Goal: Navigation & Orientation: Understand site structure

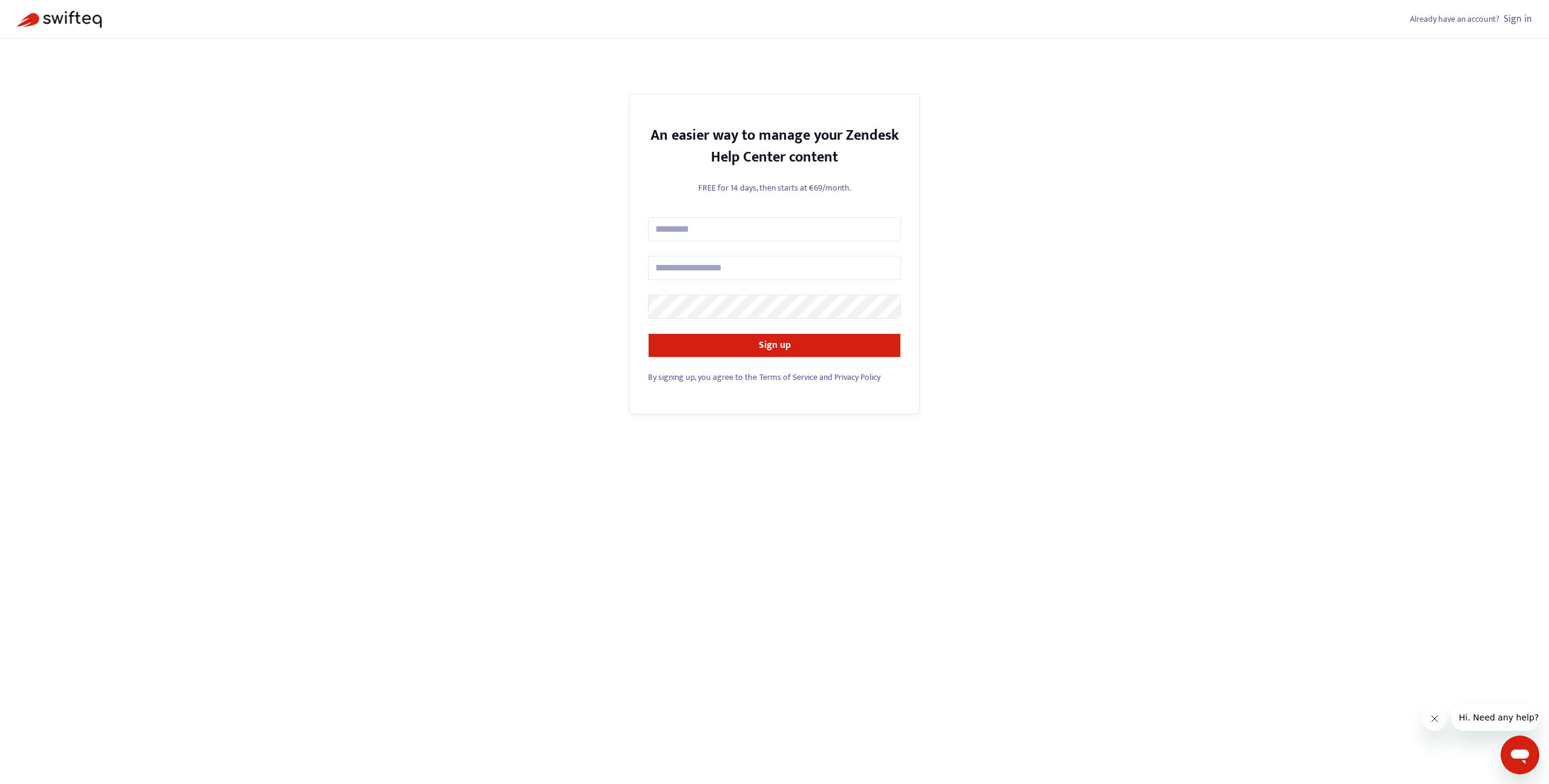
click at [1528, 20] on link "Sign in" at bounding box center [1518, 19] width 28 height 17
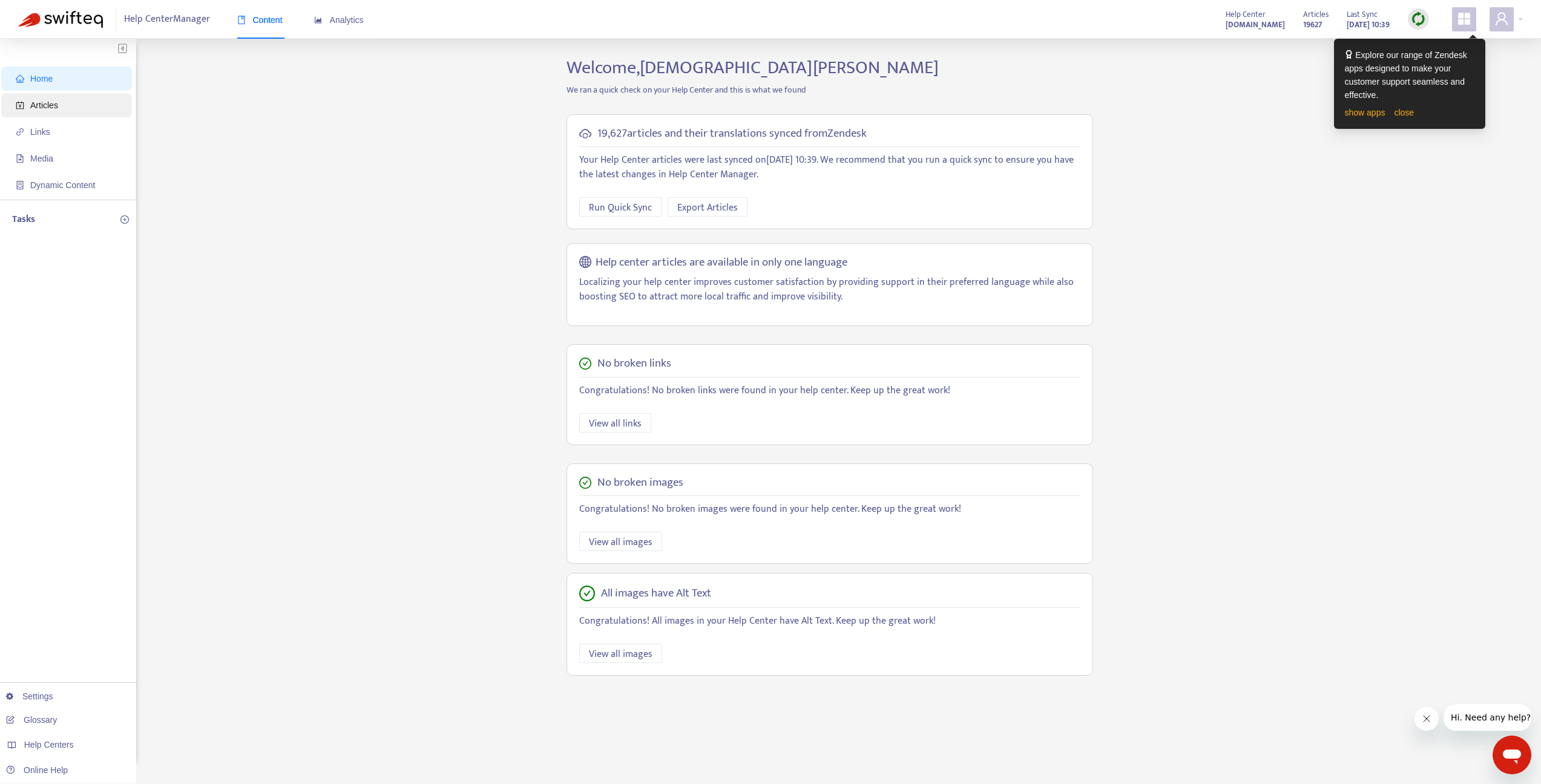
click at [43, 107] on span "Articles" at bounding box center [44, 105] width 28 height 10
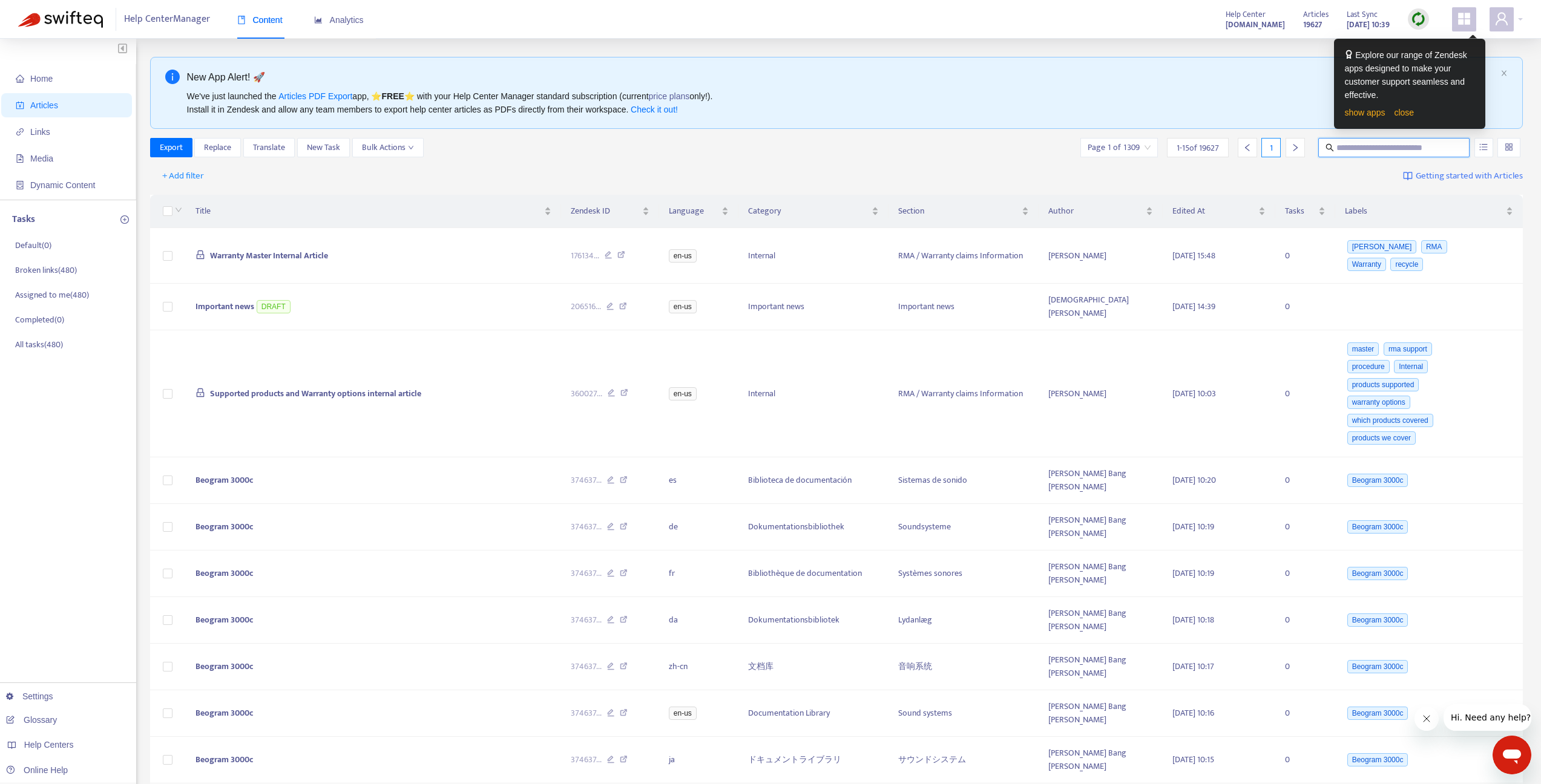
click at [1345, 150] on input "text" at bounding box center [1394, 148] width 116 height 14
paste input "**********"
type input "**********"
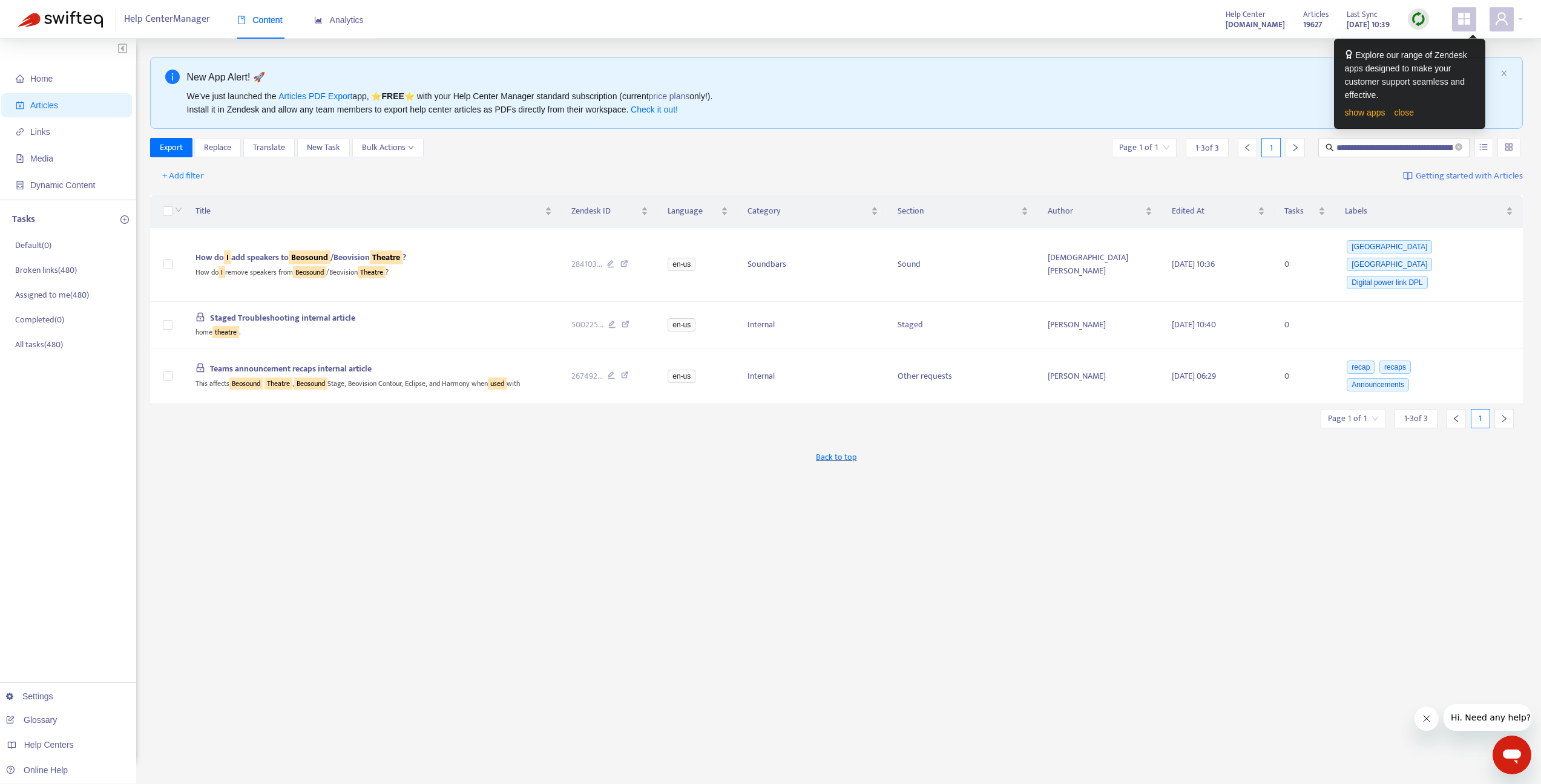
click at [31, 105] on span "Articles" at bounding box center [44, 105] width 28 height 10
click at [62, 344] on p "All tasks ( 480 )" at bounding box center [39, 344] width 48 height 13
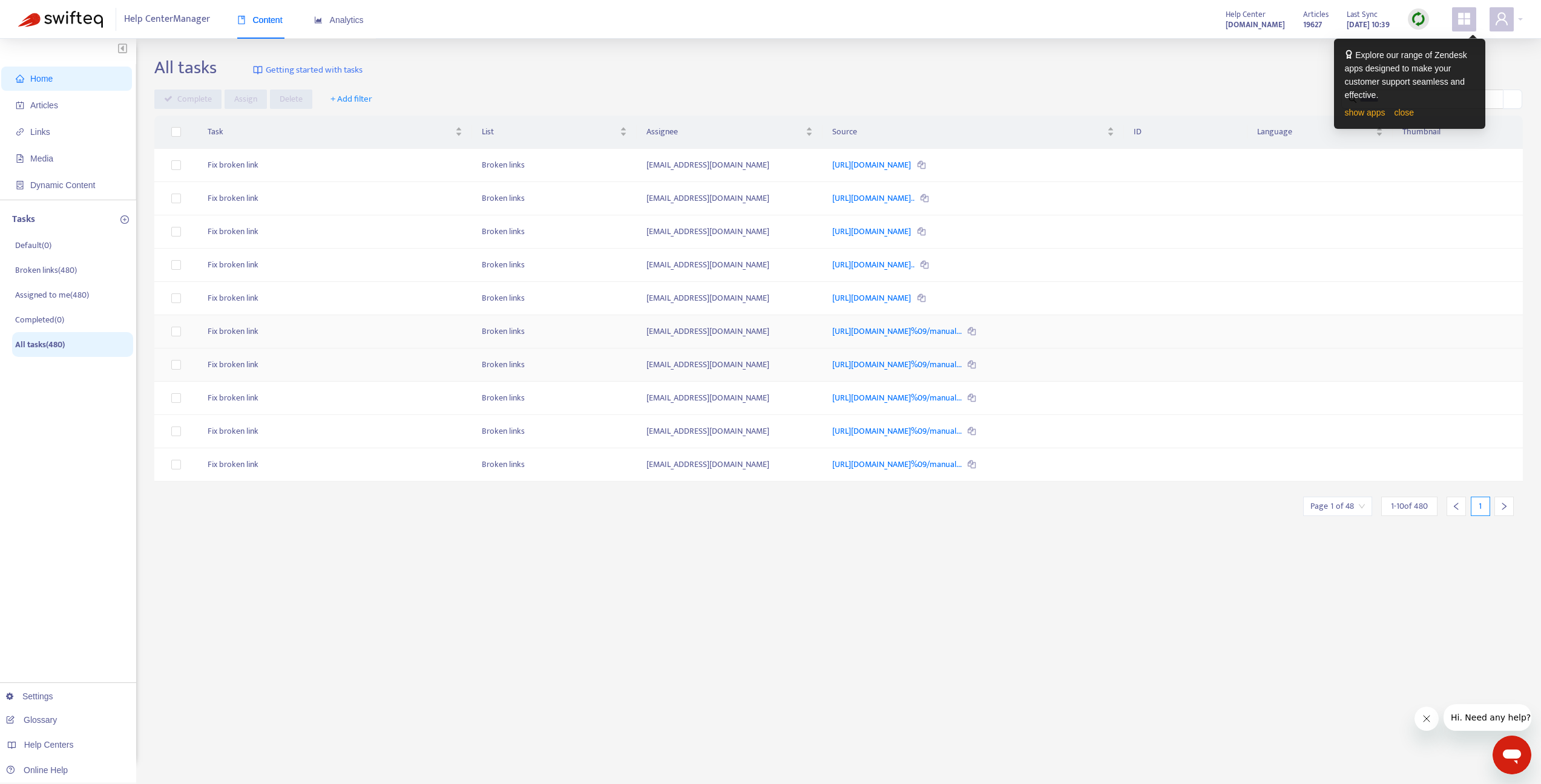
scroll to position [39, 0]
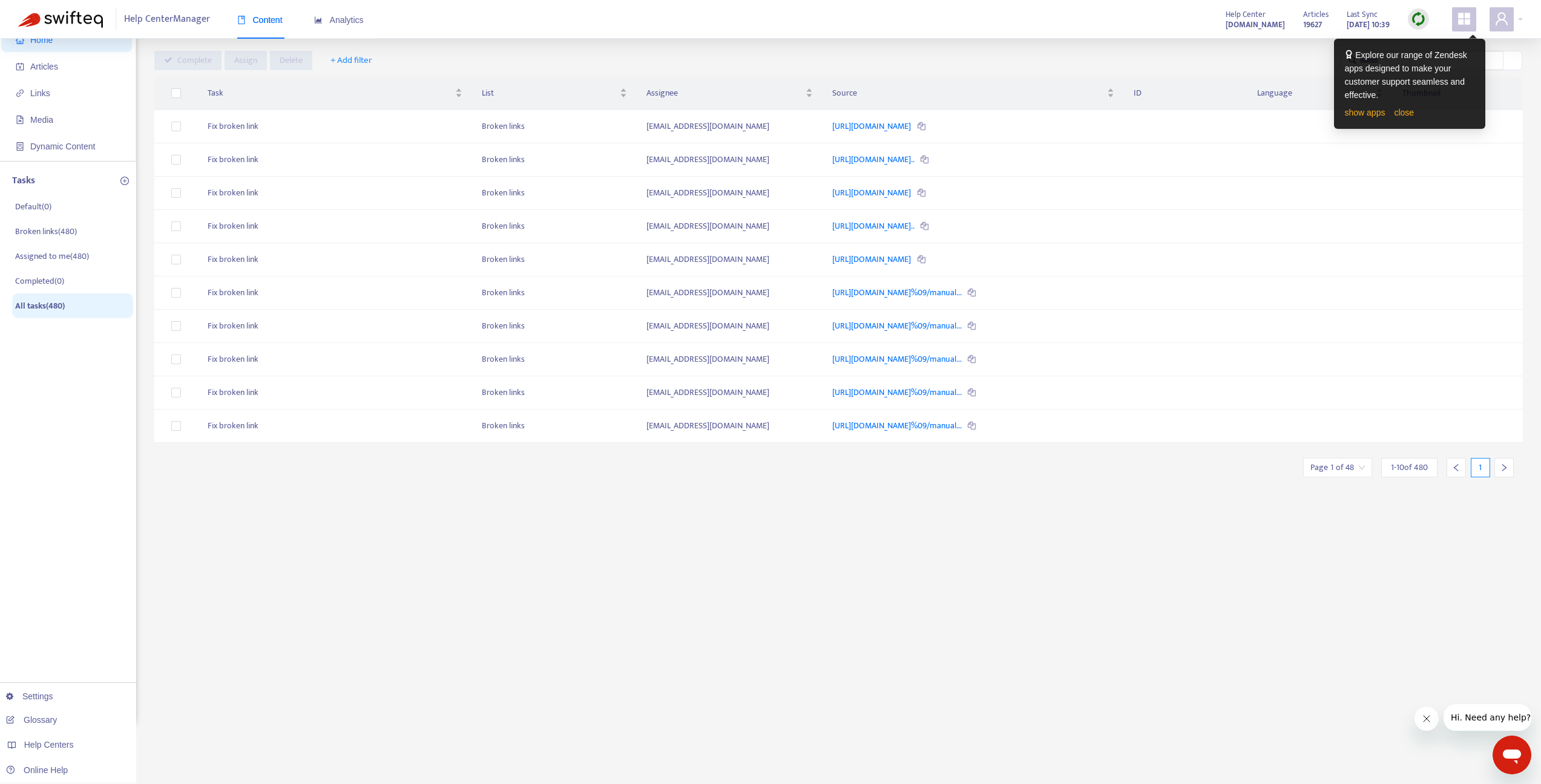
click at [1505, 468] on icon "right" at bounding box center [1504, 467] width 4 height 7
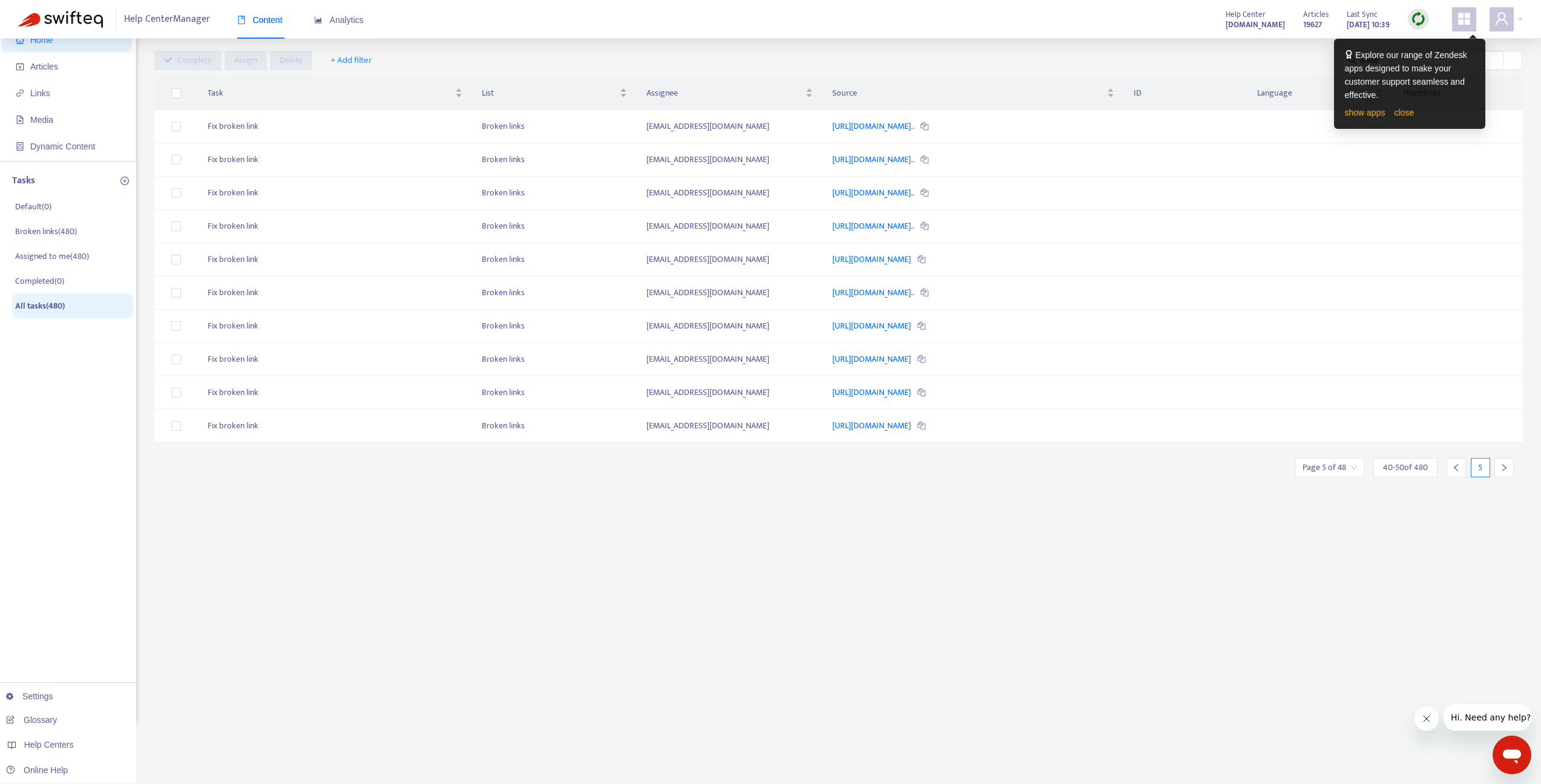
click at [1505, 468] on icon "right" at bounding box center [1504, 467] width 4 height 7
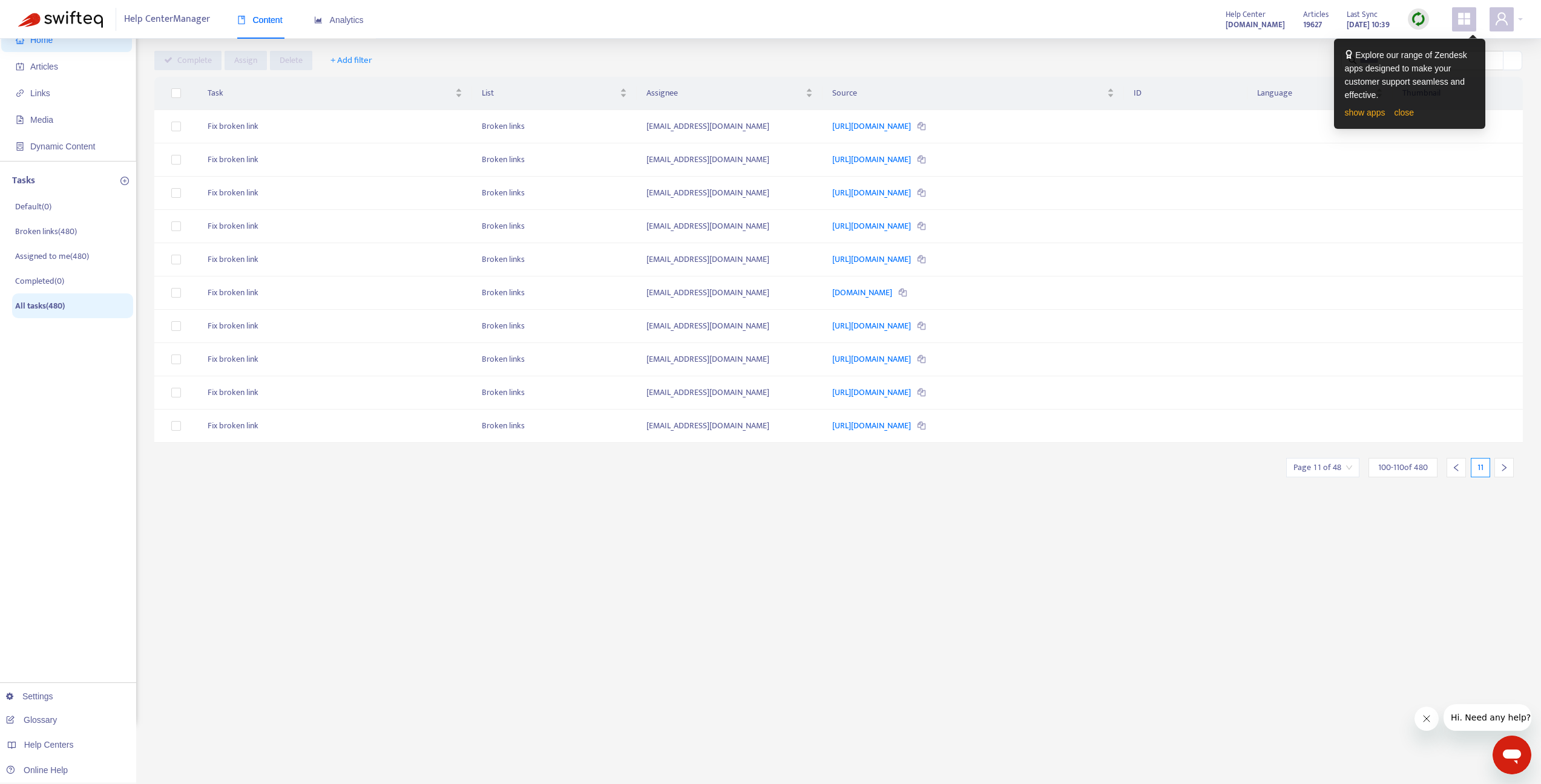
click at [1505, 468] on icon "right" at bounding box center [1504, 467] width 4 height 7
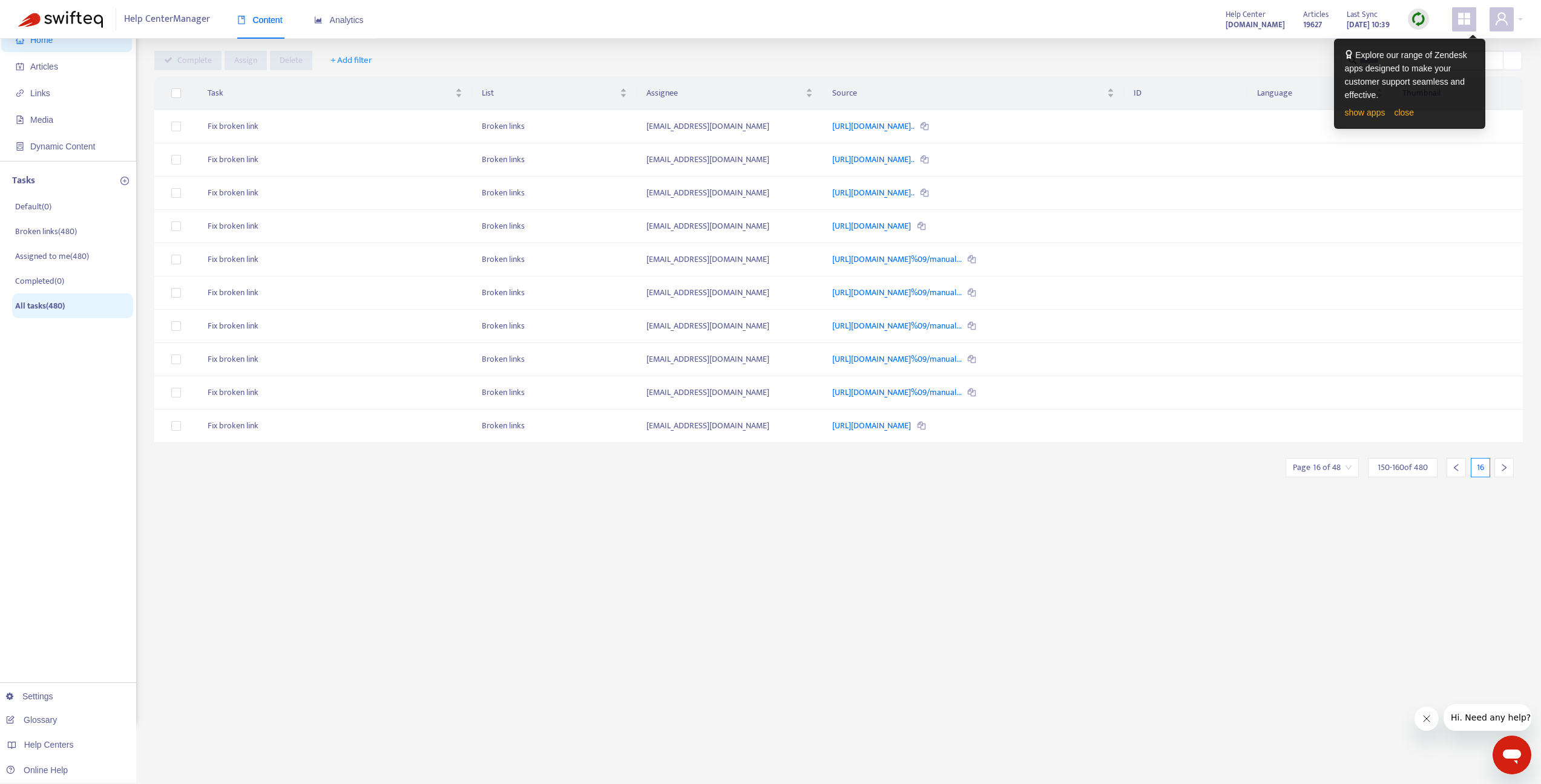
click at [1505, 468] on icon "right" at bounding box center [1504, 467] width 4 height 7
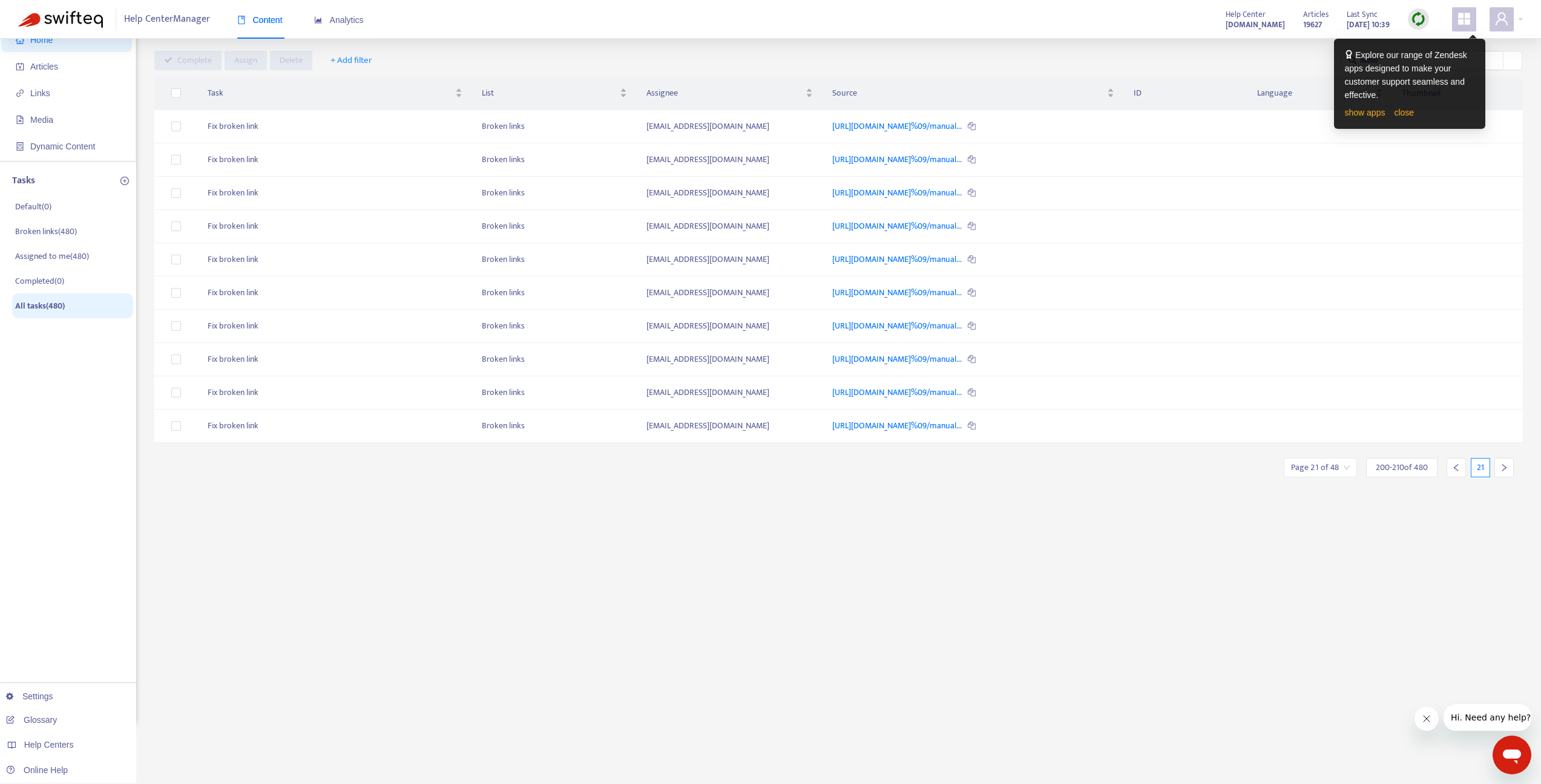
click at [1505, 468] on icon "right" at bounding box center [1504, 467] width 4 height 7
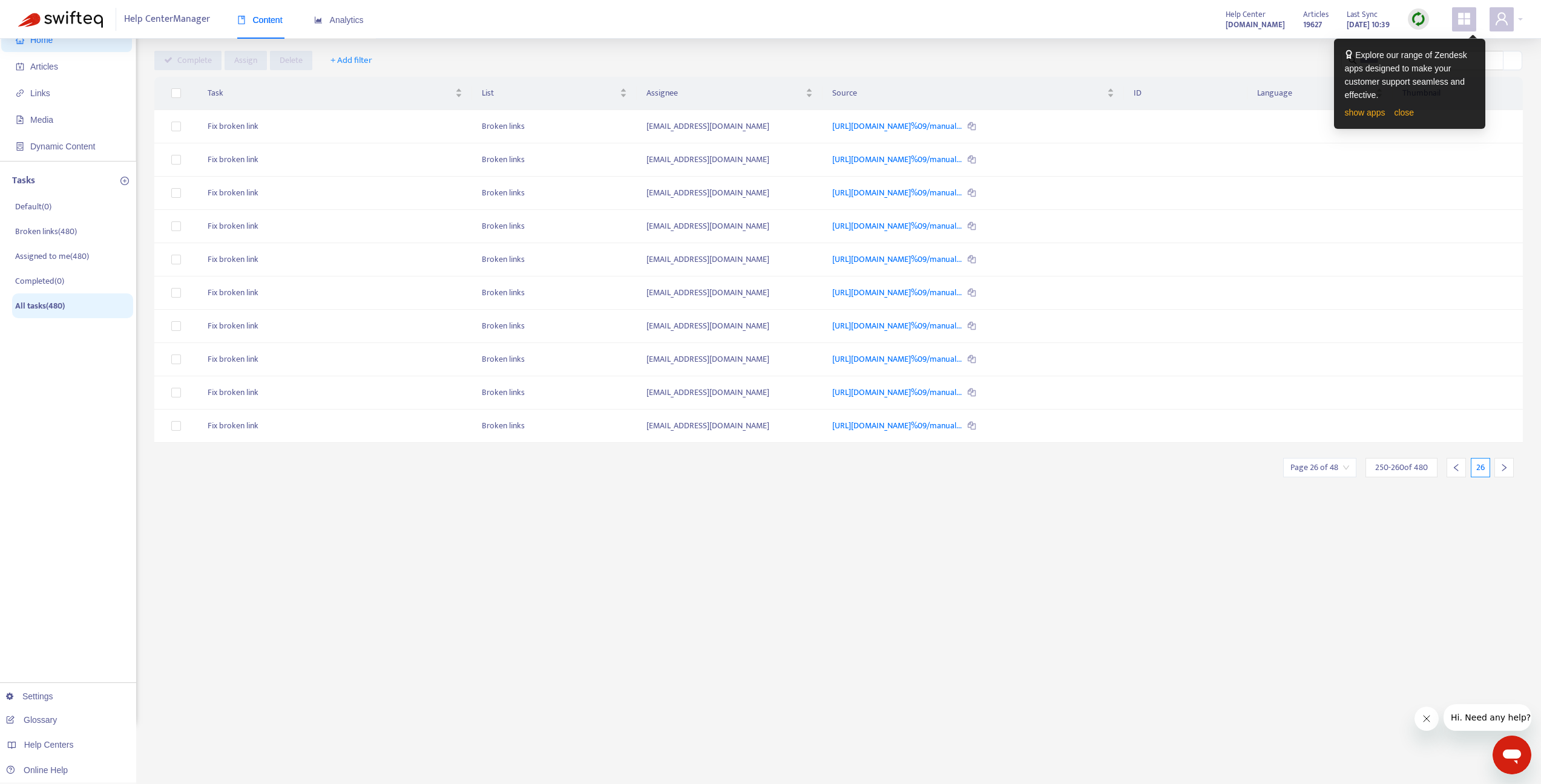
click at [1505, 468] on icon "right" at bounding box center [1504, 467] width 4 height 7
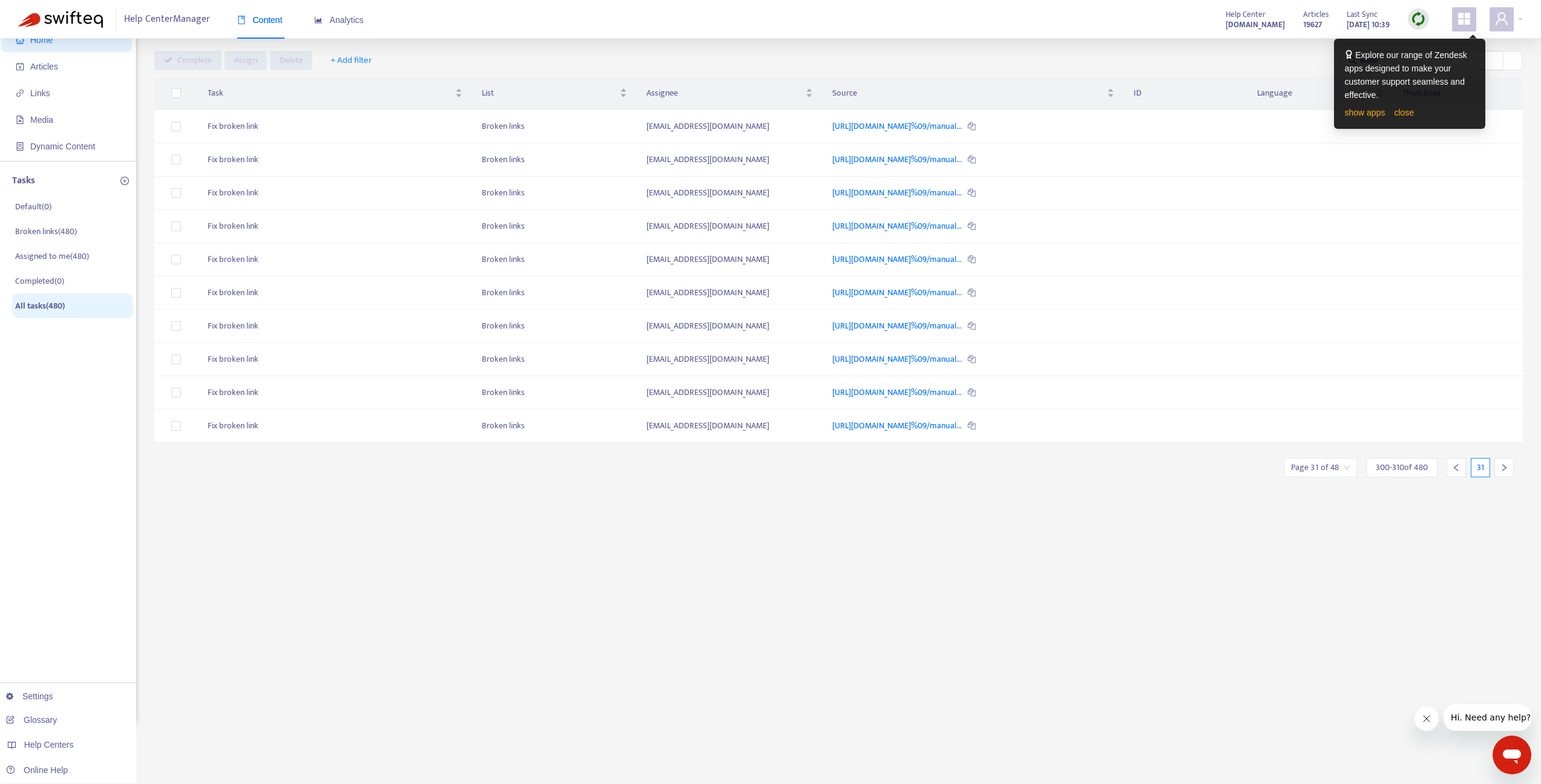
click at [1505, 468] on icon "right" at bounding box center [1504, 467] width 4 height 7
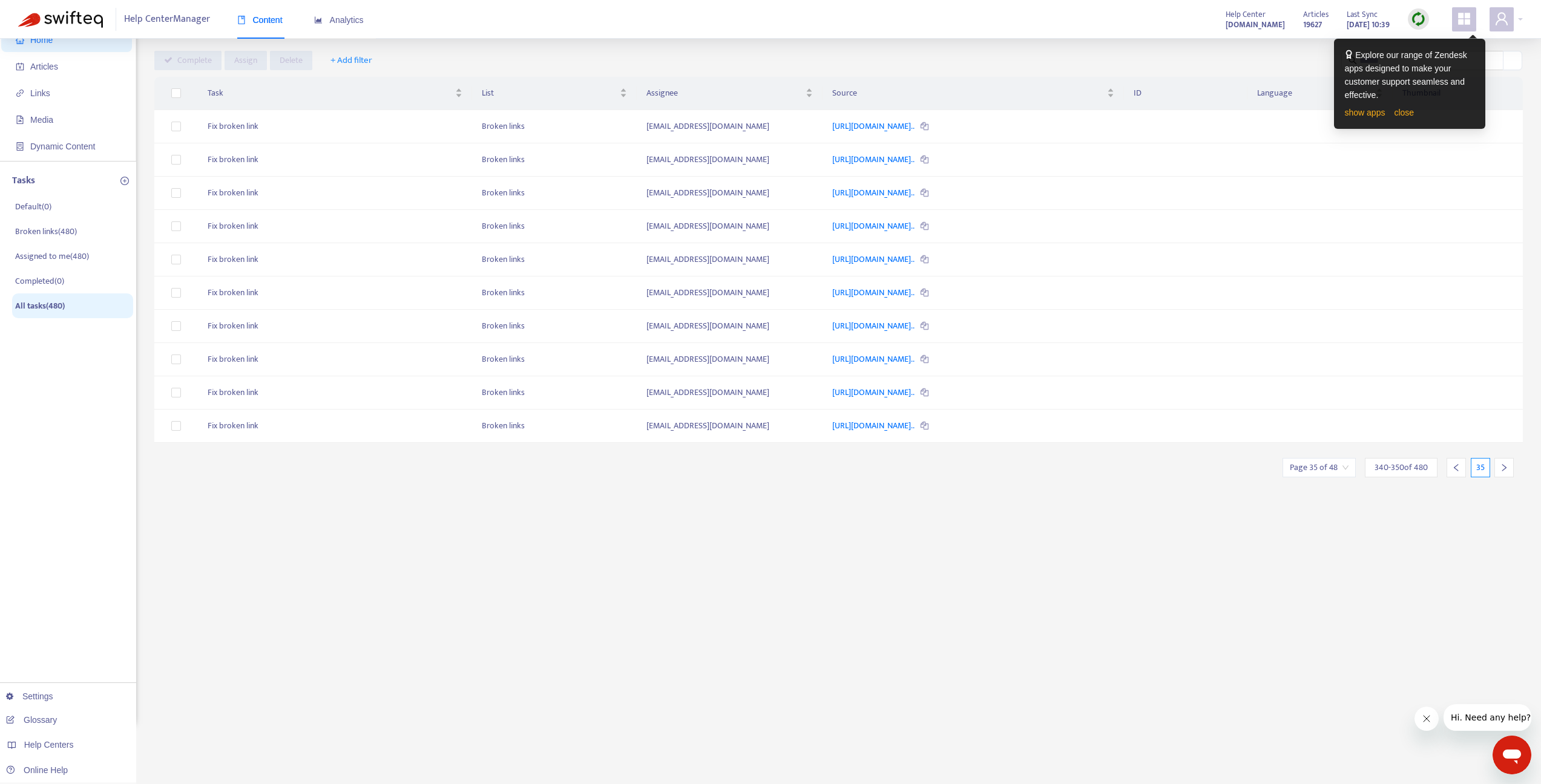
click at [1505, 468] on icon "right" at bounding box center [1504, 467] width 4 height 7
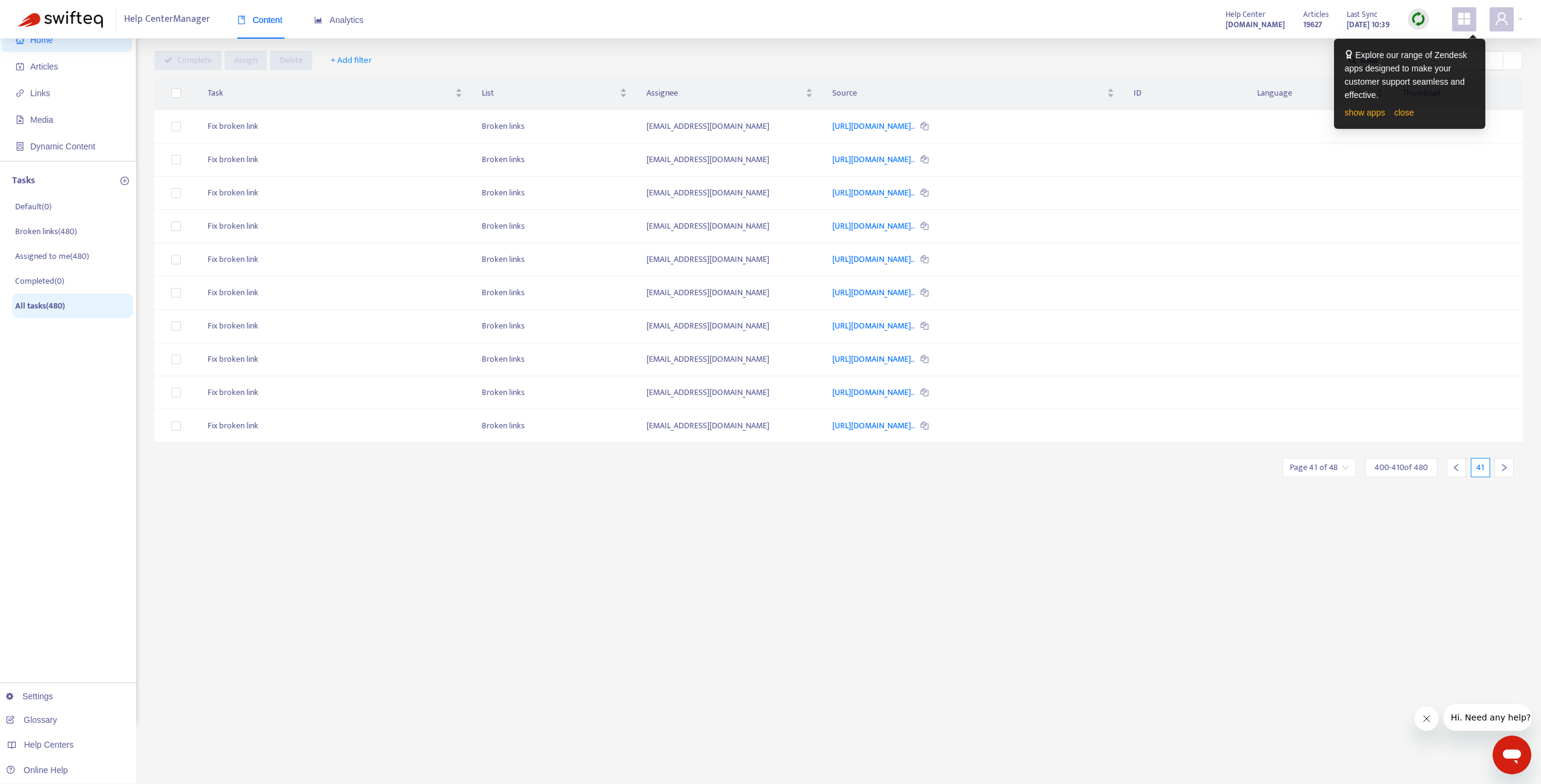
click at [1505, 468] on icon "right" at bounding box center [1504, 467] width 4 height 7
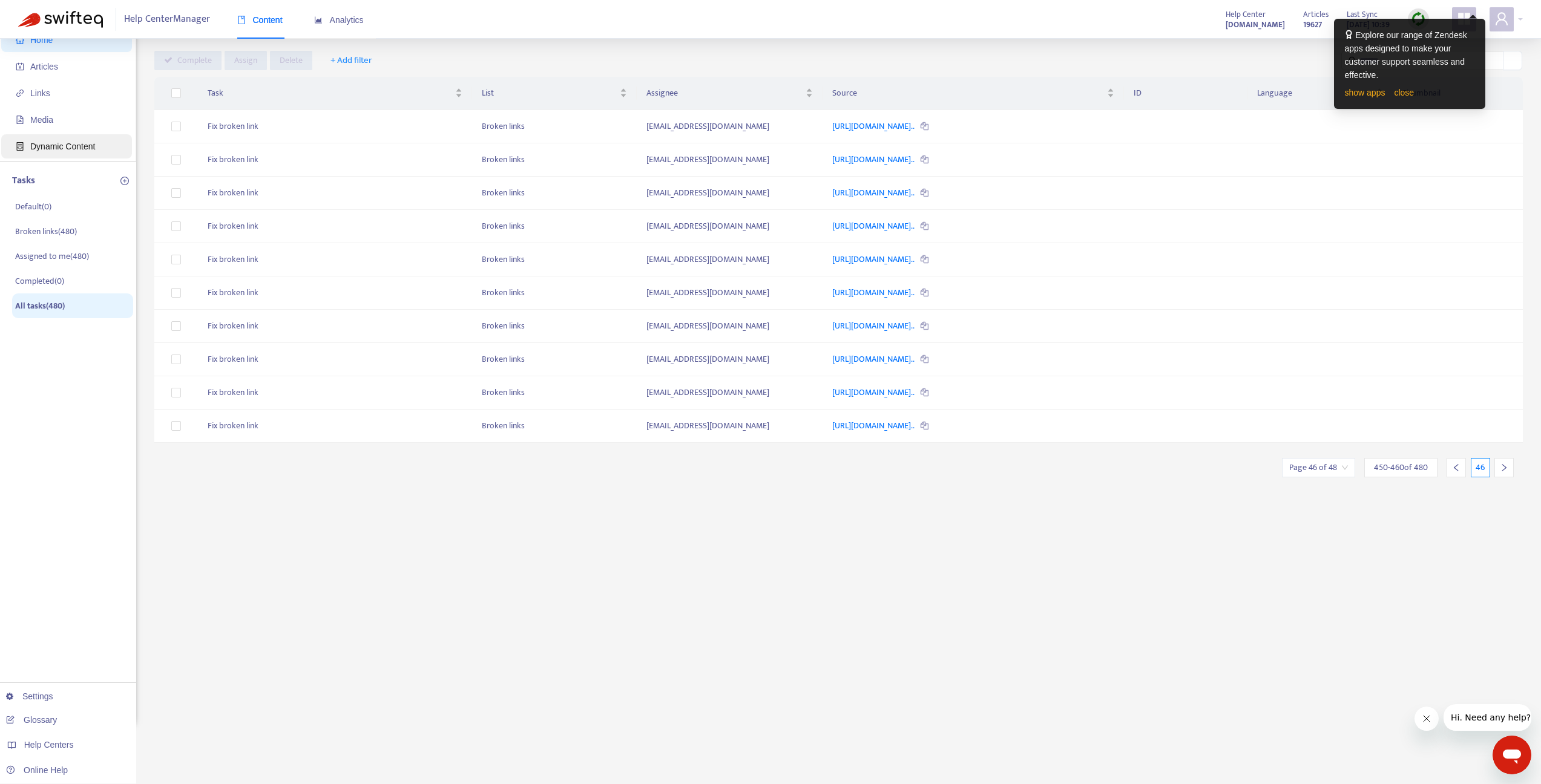
scroll to position [0, 0]
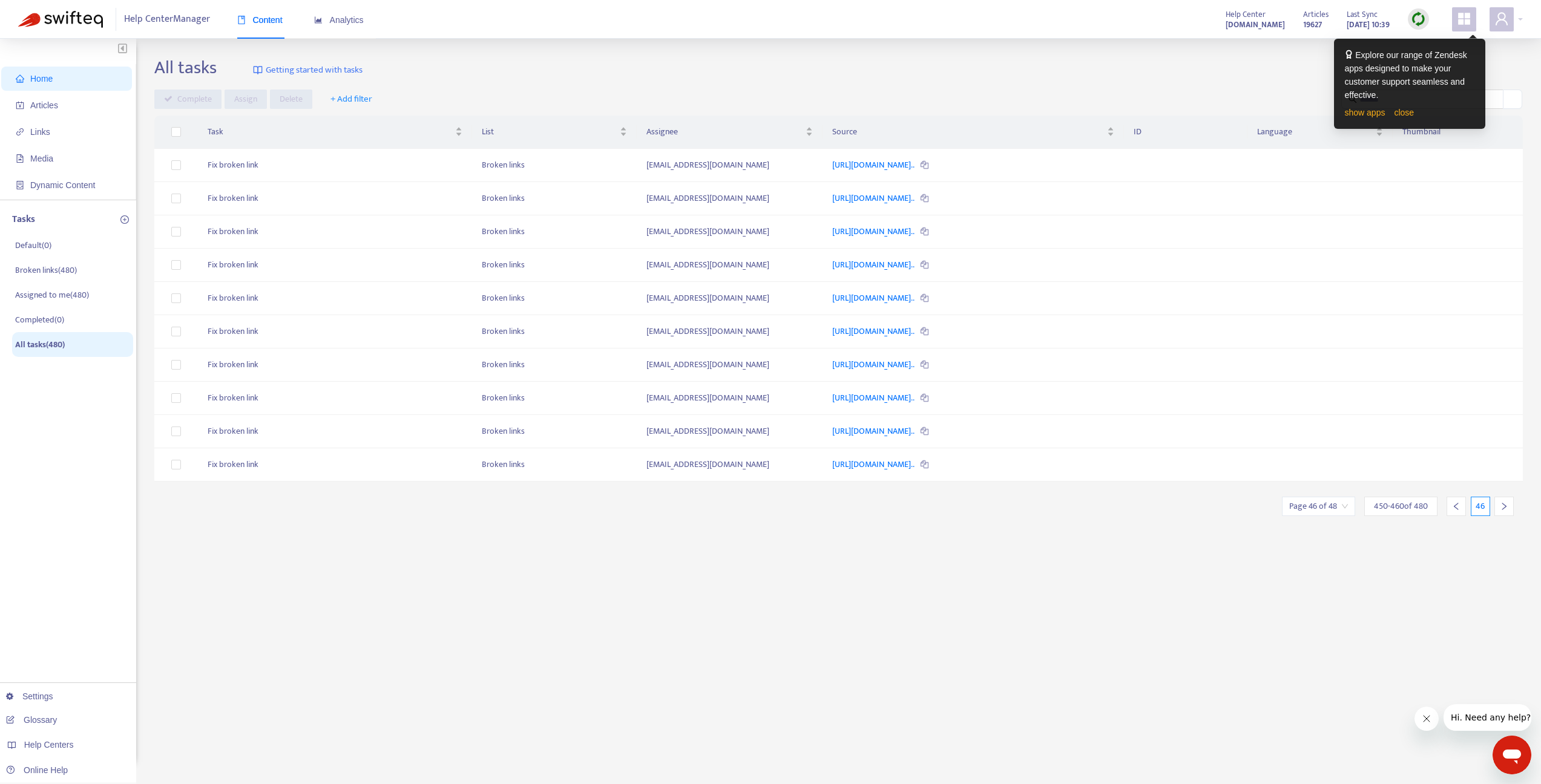
click at [169, 21] on span "Help Center Manager" at bounding box center [167, 19] width 86 height 23
click at [274, 27] on div "Content" at bounding box center [260, 20] width 46 height 37
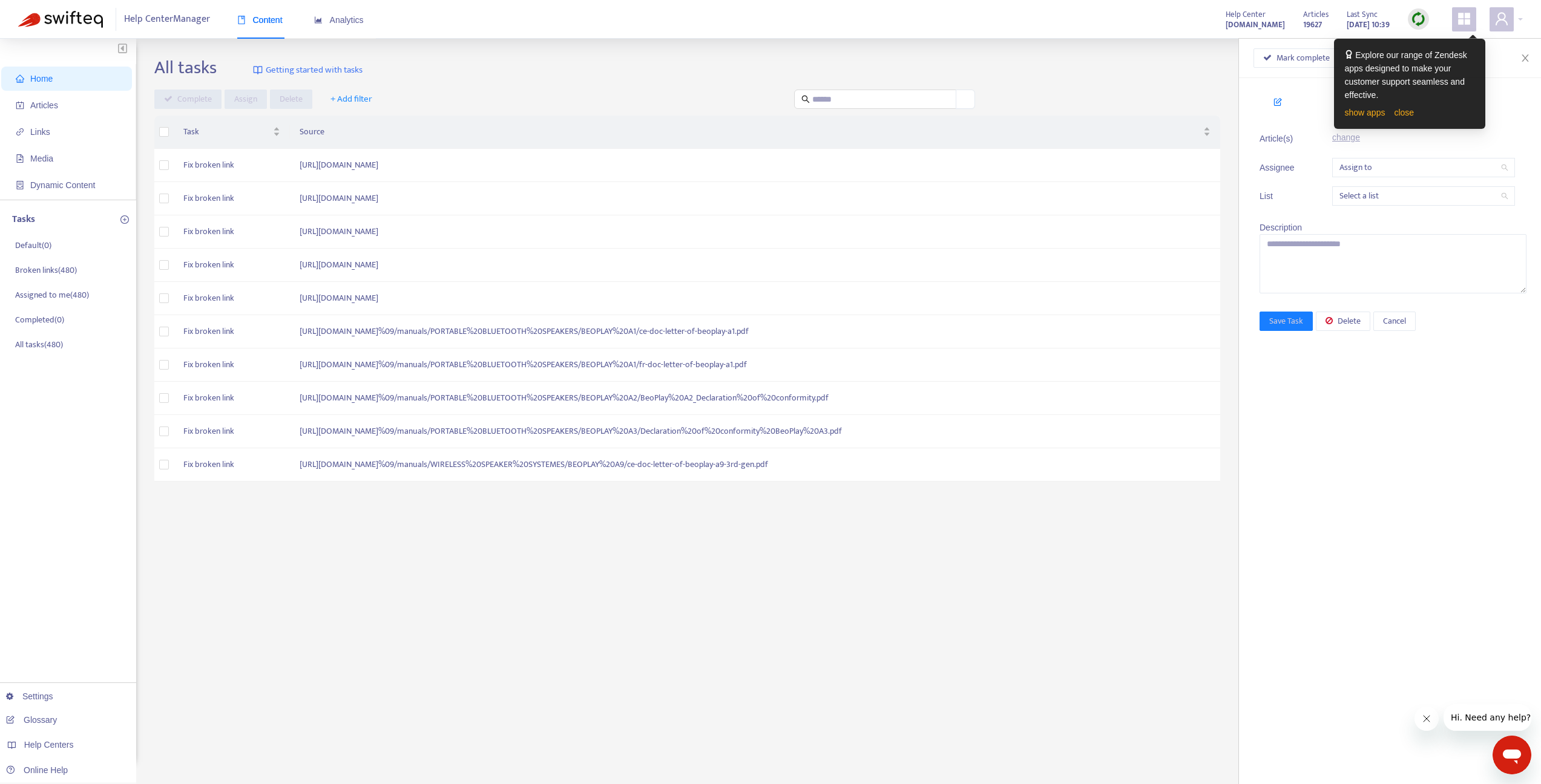
click at [124, 221] on icon "plus-circle" at bounding box center [125, 220] width 4 height 4
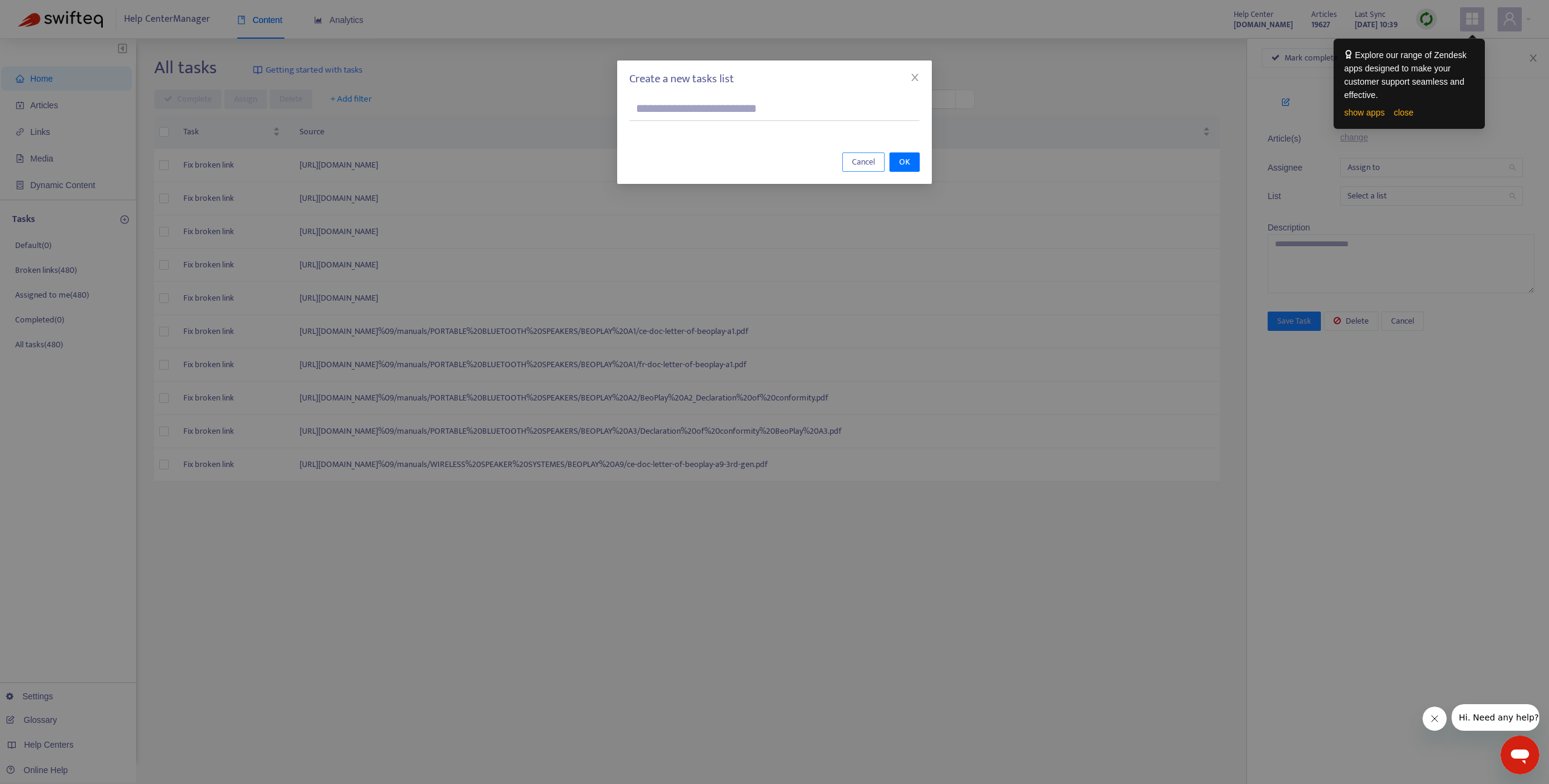
click at [859, 163] on span "Cancel" at bounding box center [864, 163] width 23 height 14
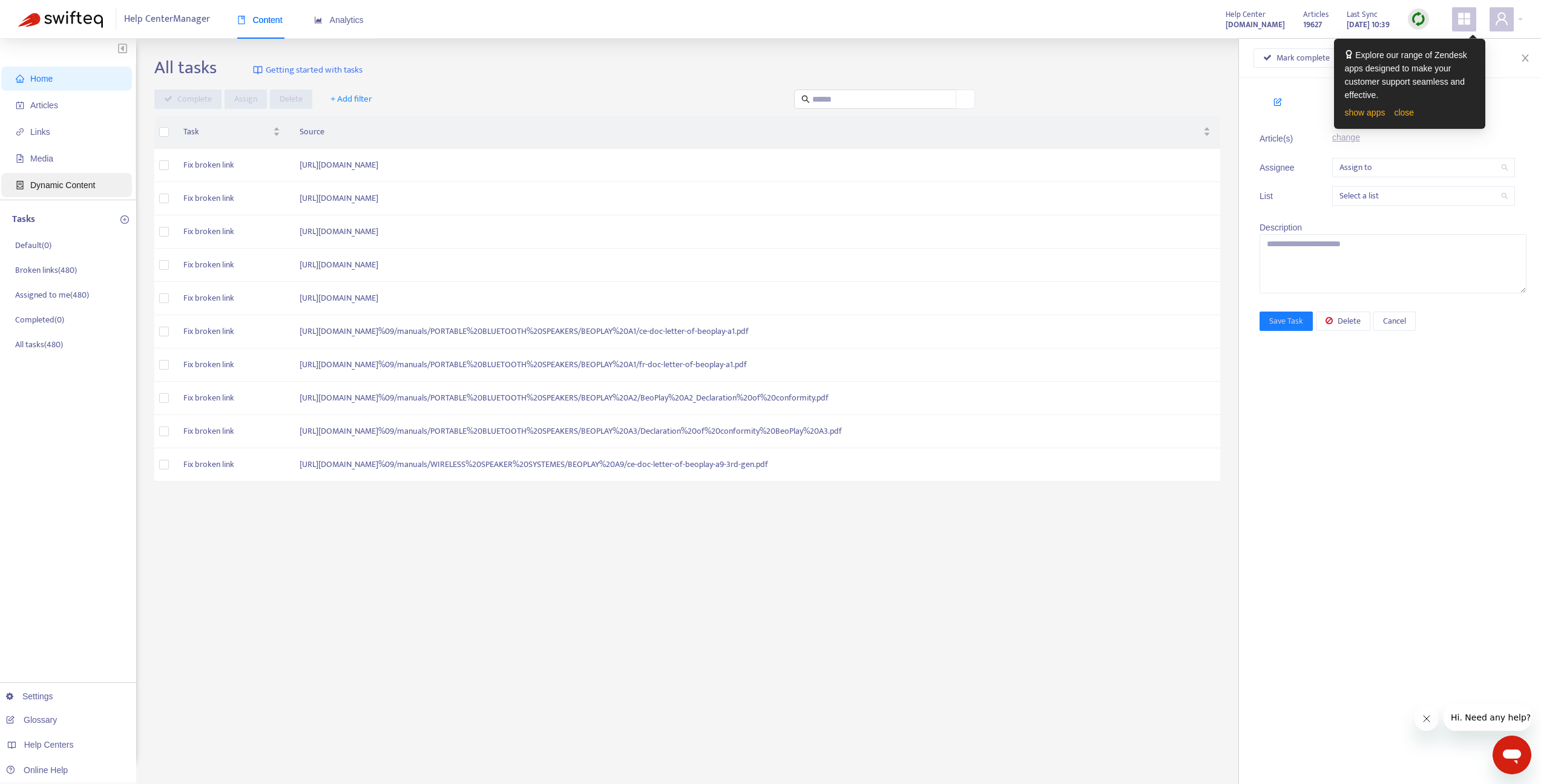
click at [35, 192] on span "Dynamic Content" at bounding box center [68, 185] width 106 height 24
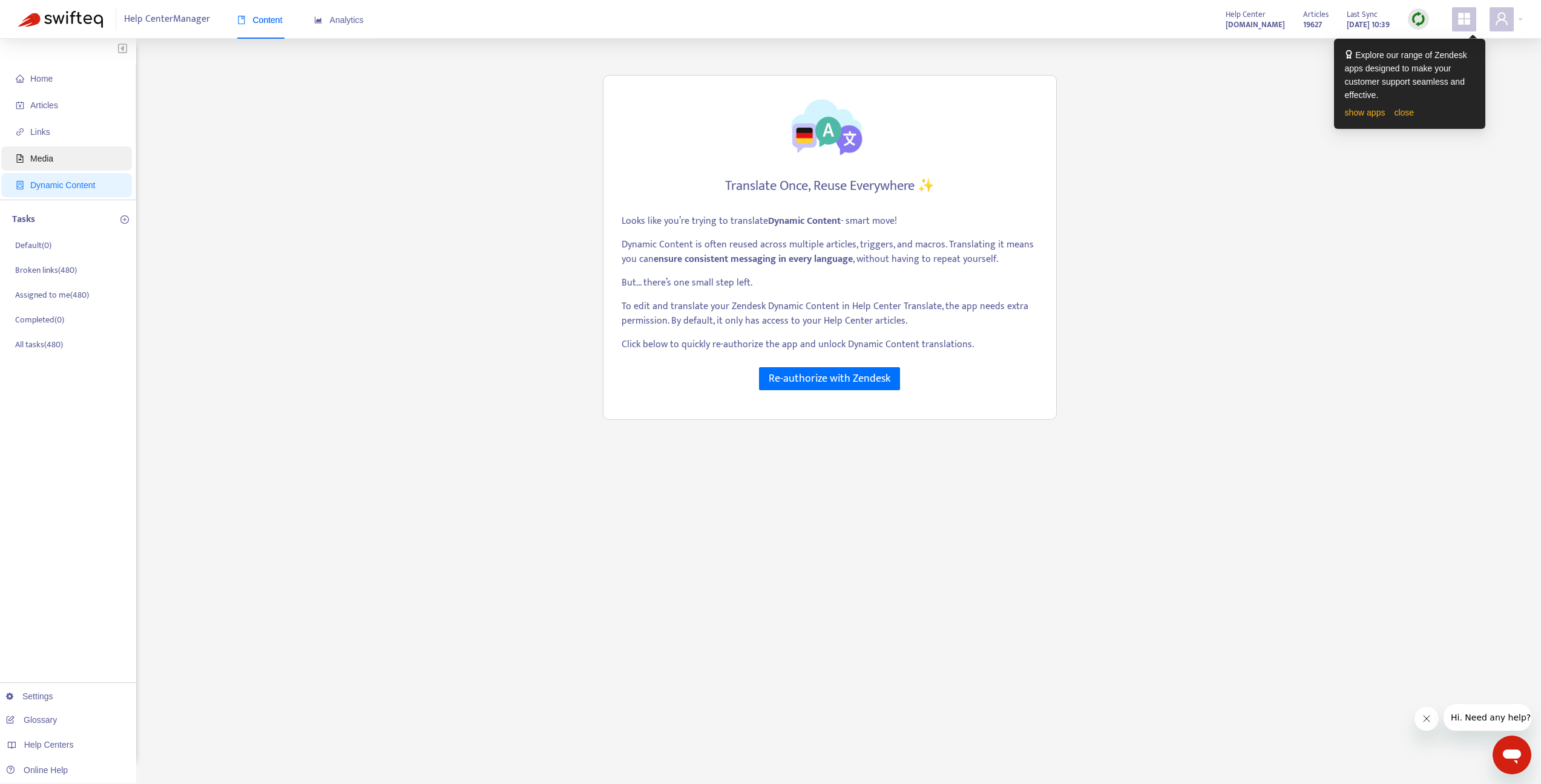
click at [110, 162] on span "Media" at bounding box center [68, 158] width 106 height 24
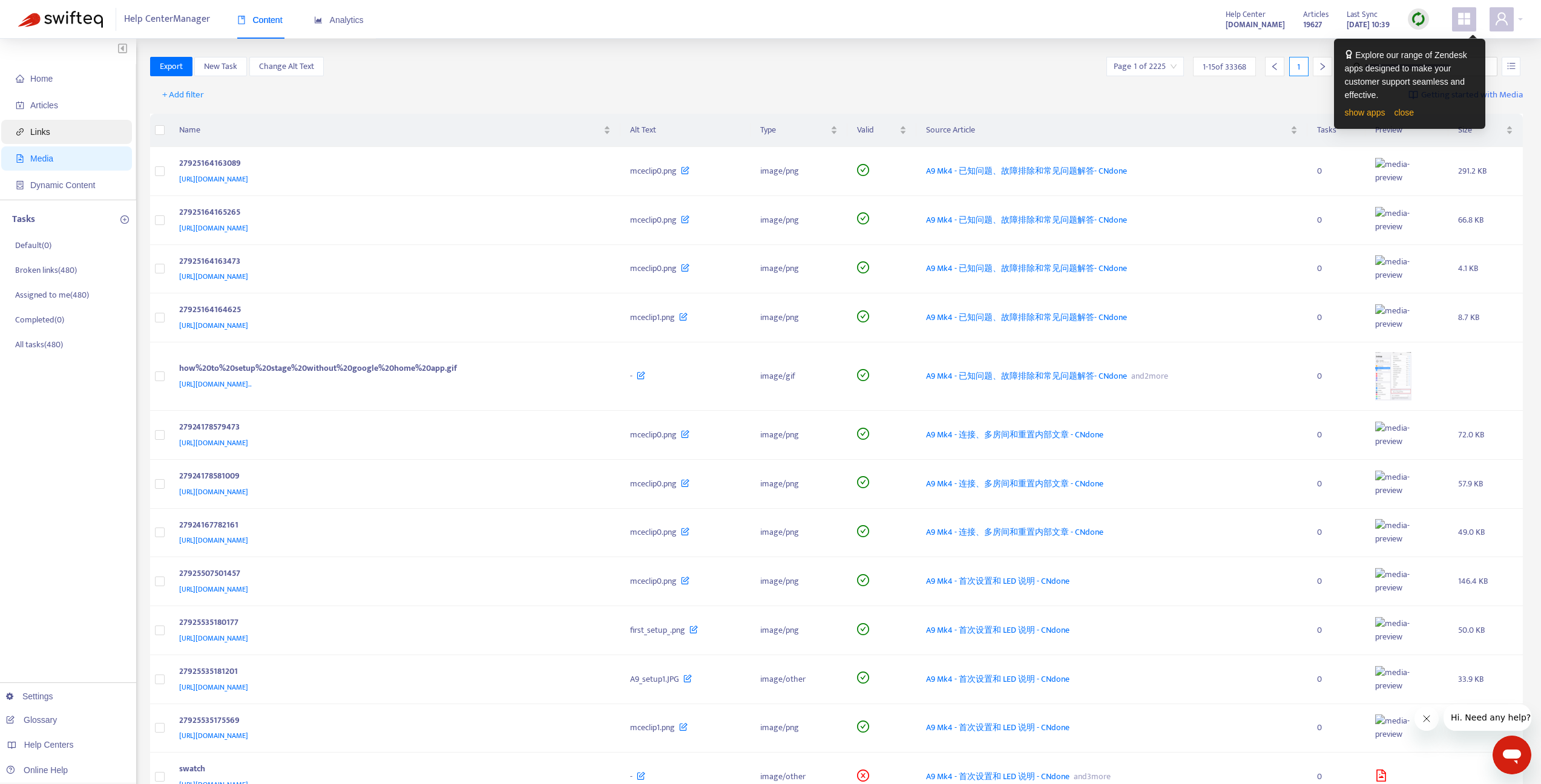
click at [91, 138] on span "Links" at bounding box center [68, 131] width 106 height 24
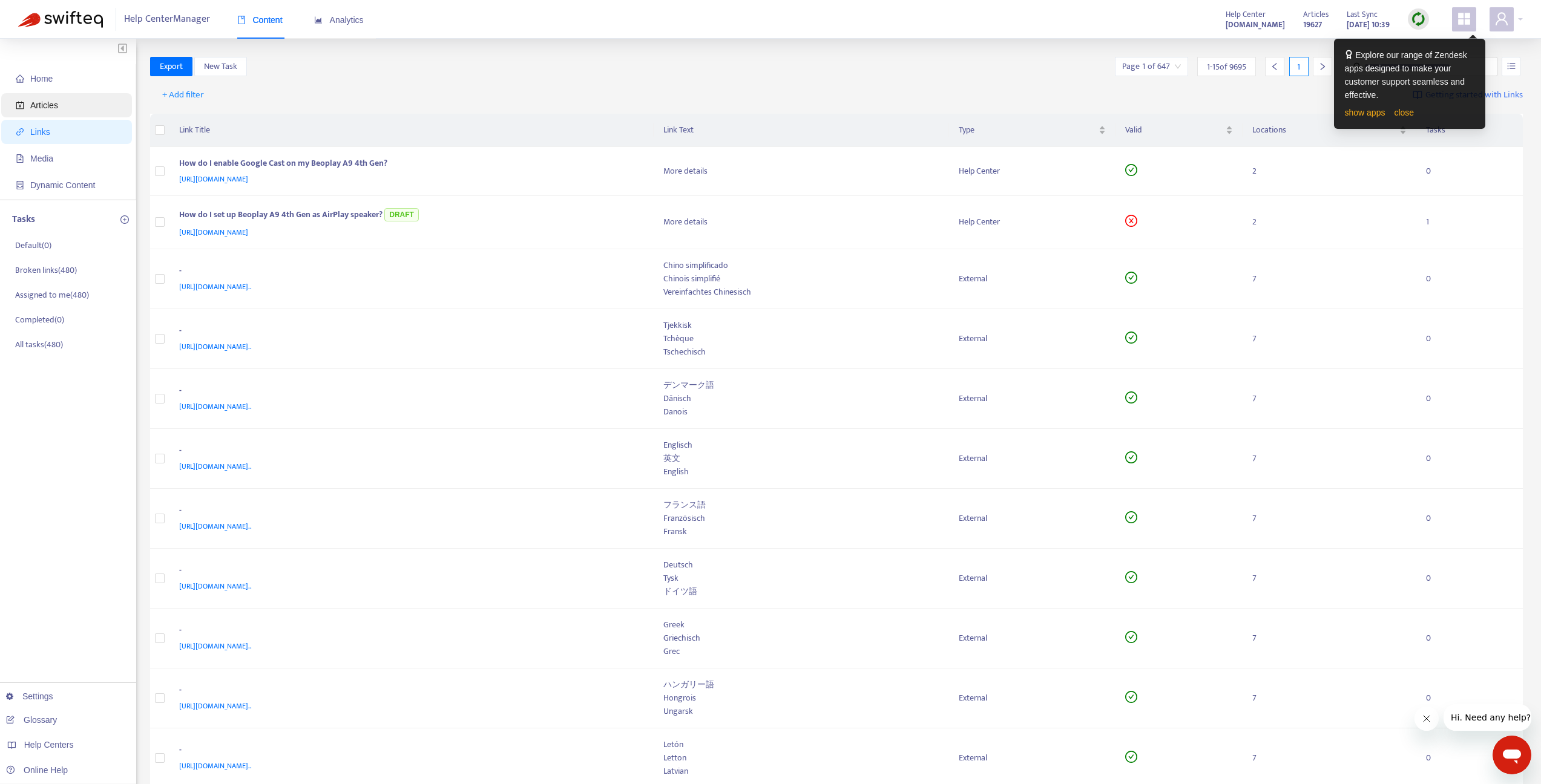
click at [58, 101] on span "Articles" at bounding box center [44, 105] width 28 height 10
